Goal: Register for event/course

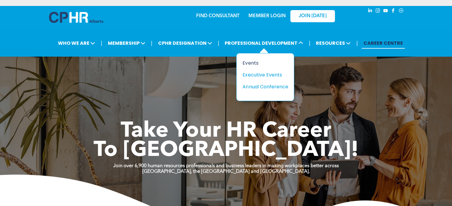
click at [248, 62] on div "Events" at bounding box center [262, 62] width 41 height 7
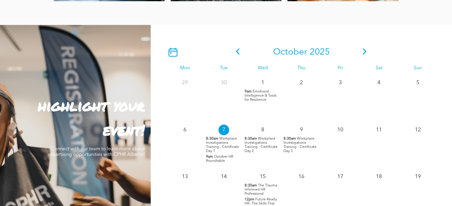
scroll to position [485, 0]
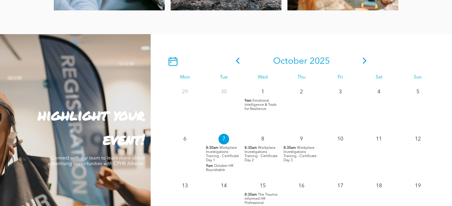
click at [364, 60] on icon at bounding box center [365, 61] width 4 height 6
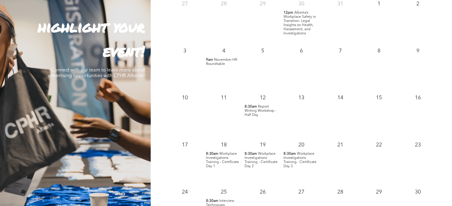
scroll to position [574, 0]
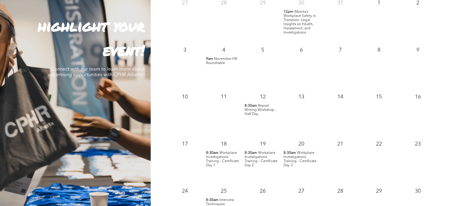
click at [222, 157] on span "Workplace Investigations Training - Certificate Day 1" at bounding box center [222, 159] width 33 height 16
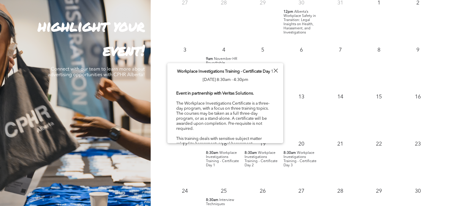
click at [275, 69] on div at bounding box center [275, 71] width 8 height 8
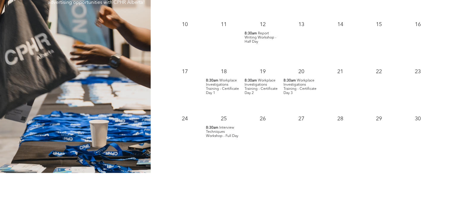
scroll to position [653, 0]
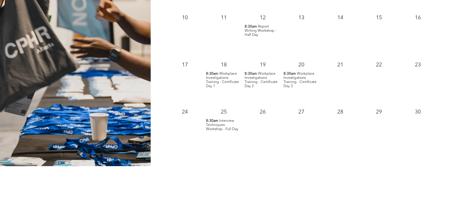
click at [214, 80] on span "Workplace Investigations Training - Certificate Day 1" at bounding box center [222, 80] width 33 height 16
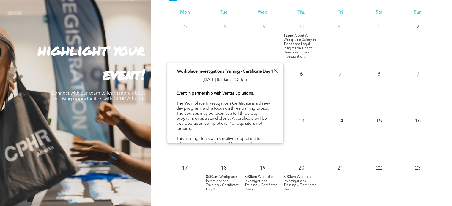
scroll to position [535, 0]
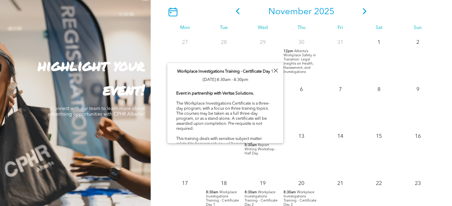
click at [277, 71] on div at bounding box center [275, 71] width 8 height 8
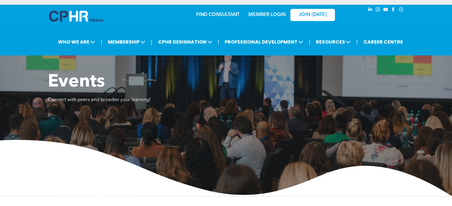
scroll to position [0, 0]
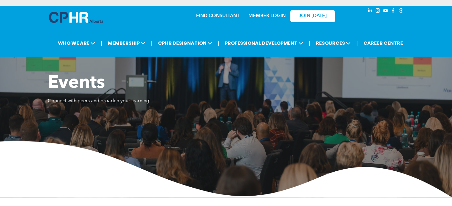
click at [275, 15] on link "MEMBER LOGIN" at bounding box center [266, 16] width 37 height 5
